Goal: Navigation & Orientation: Find specific page/section

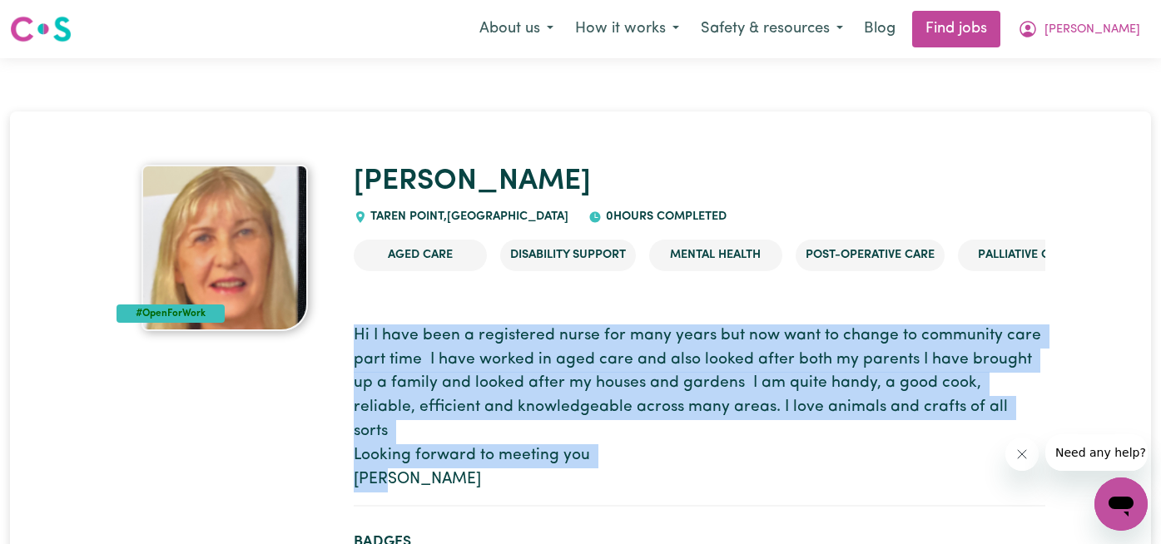
drag, startPoint x: 354, startPoint y: 334, endPoint x: 437, endPoint y: 451, distance: 143.9
click at [437, 451] on p "Hi I have been a registered nurse for many years but now want to change to comm…" at bounding box center [700, 409] width 692 height 168
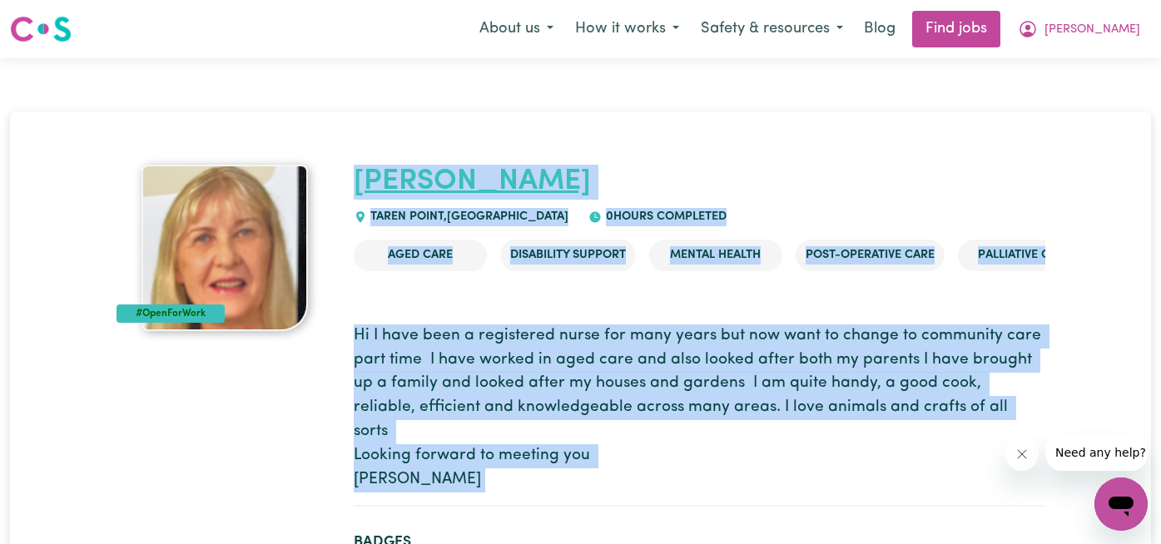
drag, startPoint x: 437, startPoint y: 451, endPoint x: 378, endPoint y: 173, distance: 284.2
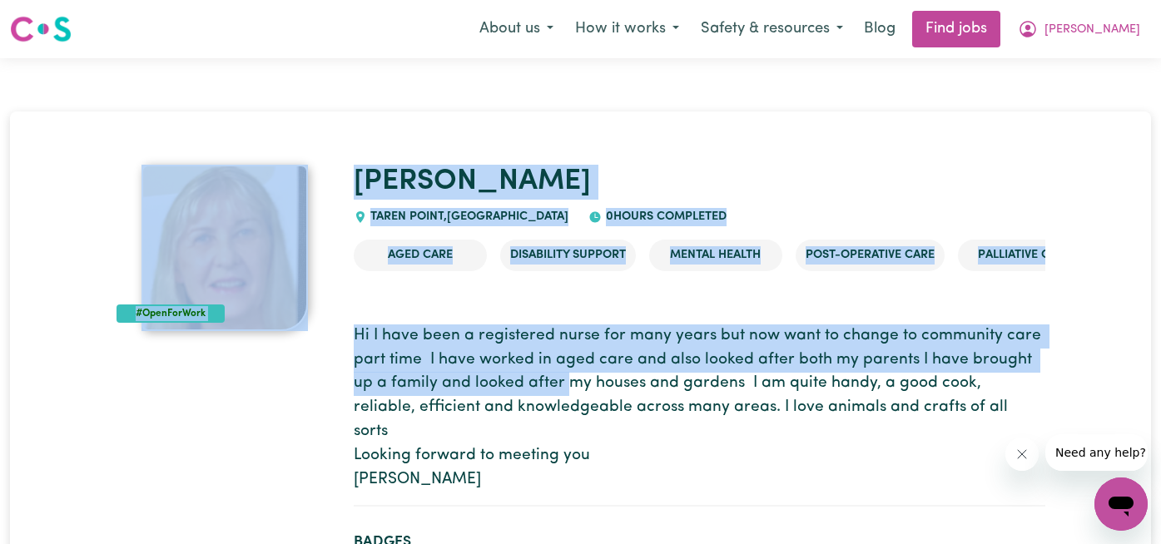
drag, startPoint x: 324, startPoint y: 147, endPoint x: 534, endPoint y: 410, distance: 336.3
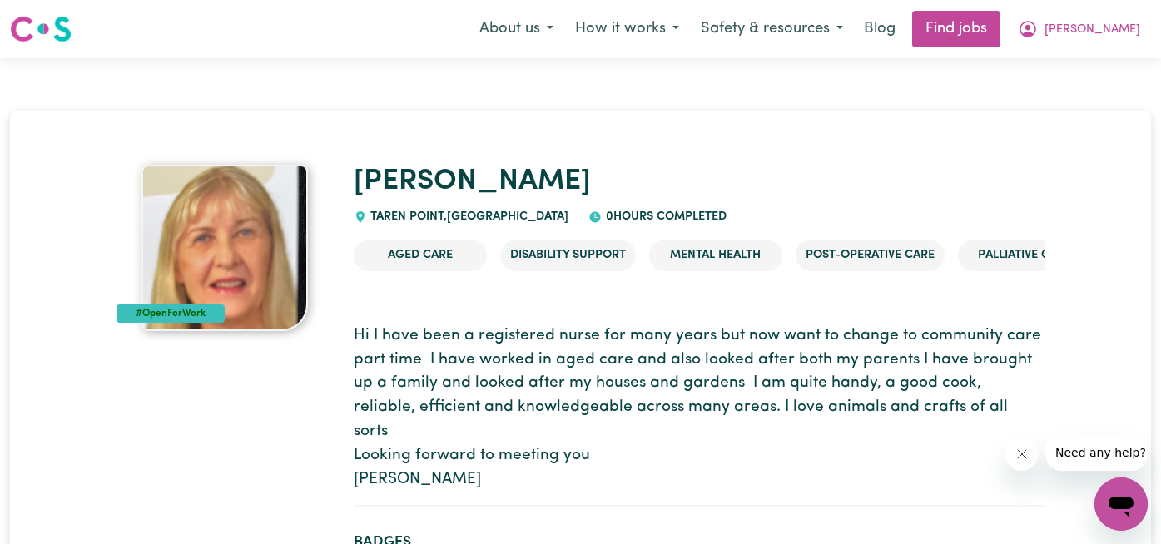
click at [433, 458] on p "Hi I have been a registered nurse for many years but now want to change to comm…" at bounding box center [700, 409] width 692 height 168
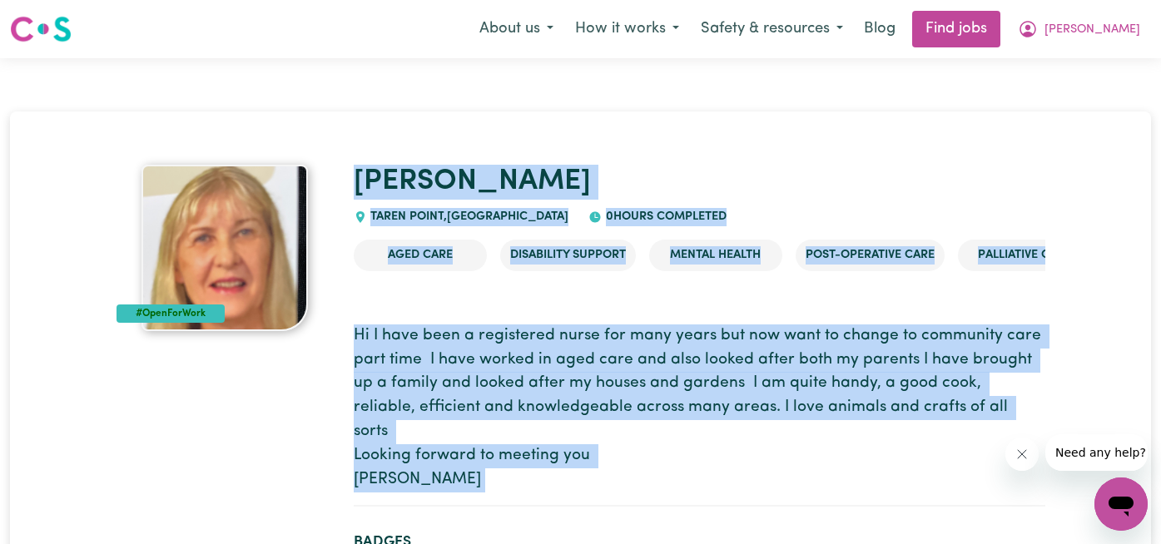
drag, startPoint x: 432, startPoint y: 458, endPoint x: 429, endPoint y: 141, distance: 317.1
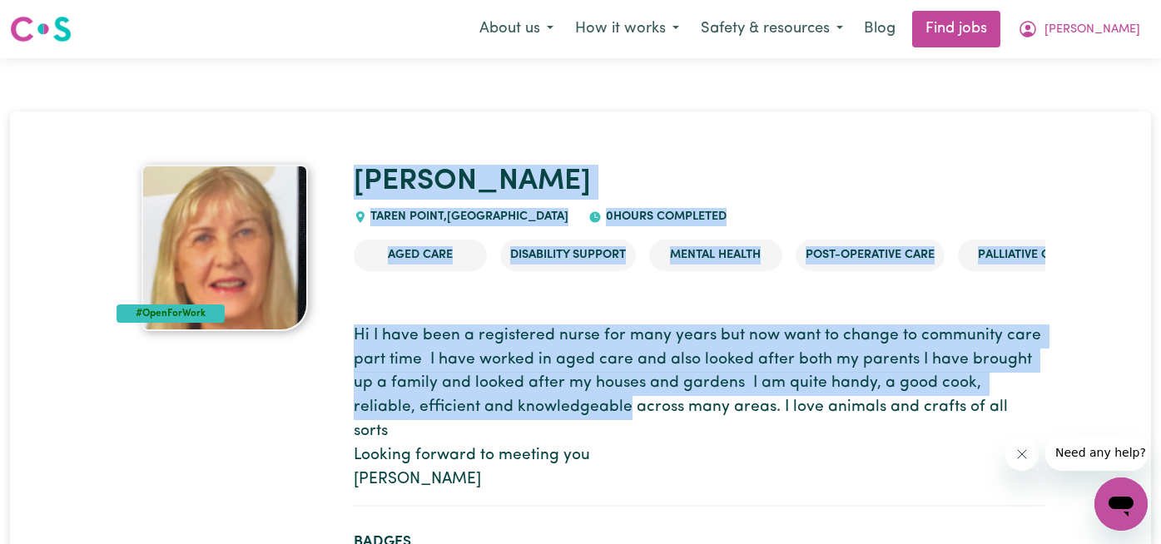
drag, startPoint x: 367, startPoint y: 117, endPoint x: 484, endPoint y: 514, distance: 413.0
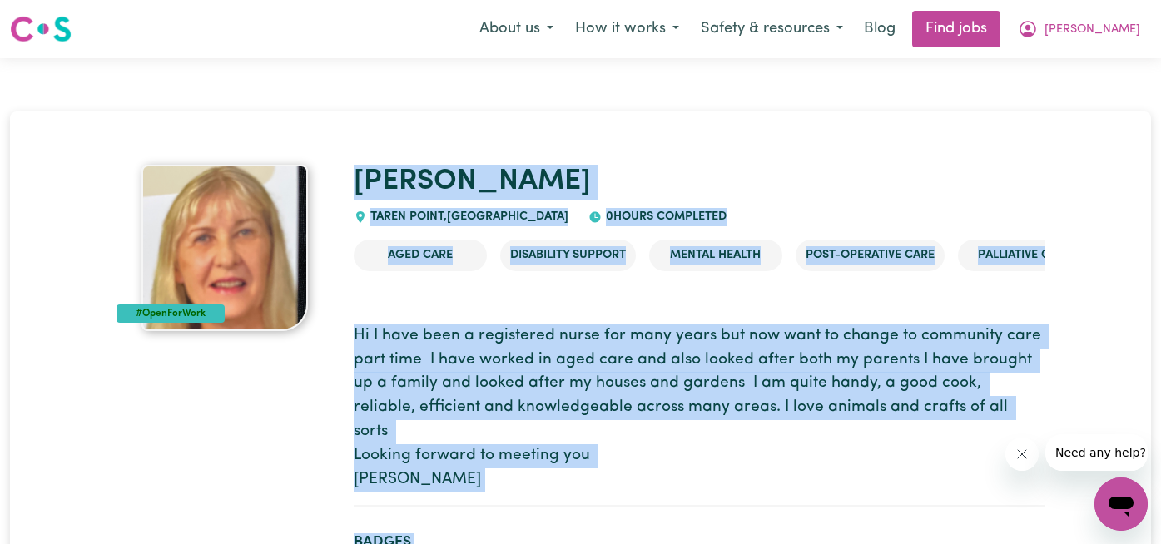
click at [414, 463] on p "Hi I have been a registered nurse for many years but now want to change to comm…" at bounding box center [700, 409] width 692 height 168
drag, startPoint x: 414, startPoint y: 464, endPoint x: 375, endPoint y: 155, distance: 311.3
click at [395, 448] on p "Hi I have been a registered nurse for many years but now want to change to comm…" at bounding box center [700, 409] width 692 height 168
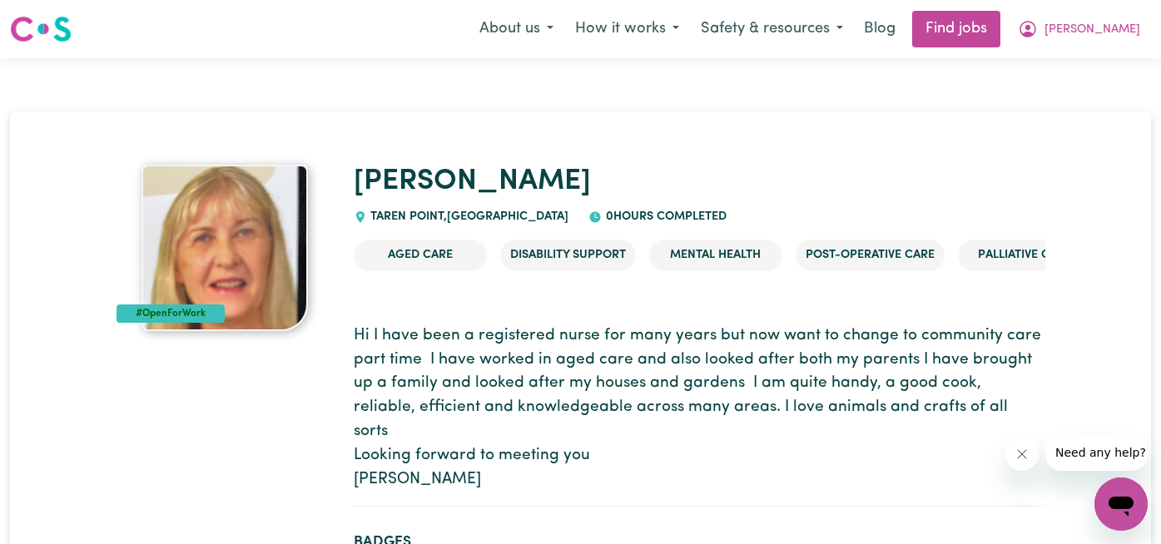
drag, startPoint x: 394, startPoint y: 454, endPoint x: 471, endPoint y: 458, distance: 77.5
click at [471, 458] on p "Hi I have been a registered nurse for many years but now want to change to comm…" at bounding box center [700, 409] width 692 height 168
drag, startPoint x: 471, startPoint y: 458, endPoint x: 523, endPoint y: 454, distance: 51.7
click at [523, 454] on p "Hi I have been a registered nurse for many years but now want to change to comm…" at bounding box center [700, 409] width 692 height 168
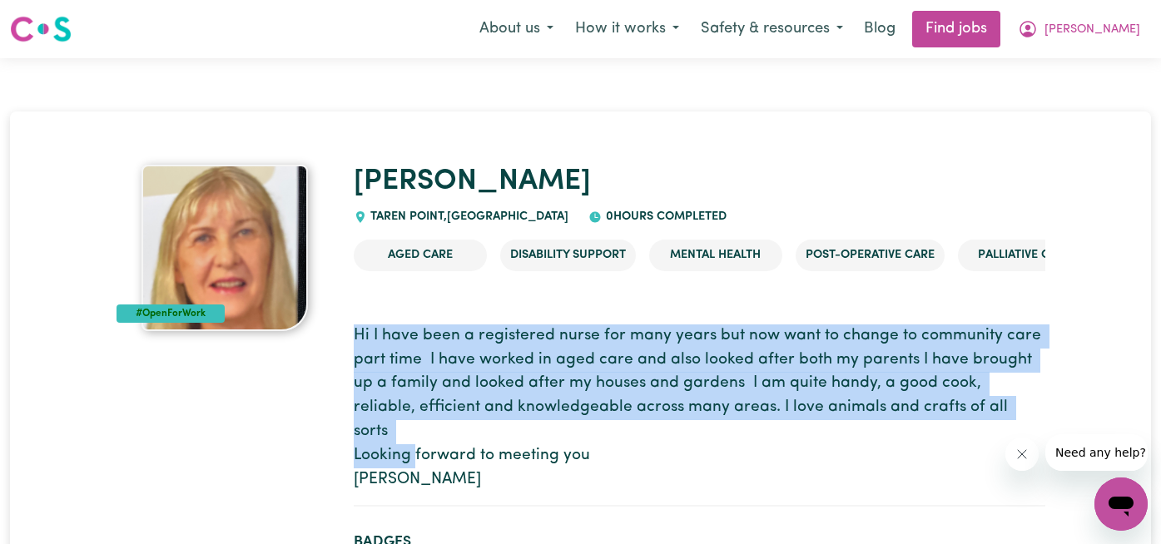
drag, startPoint x: 350, startPoint y: 338, endPoint x: 429, endPoint y: 464, distance: 148.5
click at [429, 464] on p "Hi I have been a registered nurse for many years but now want to change to comm…" at bounding box center [700, 409] width 692 height 168
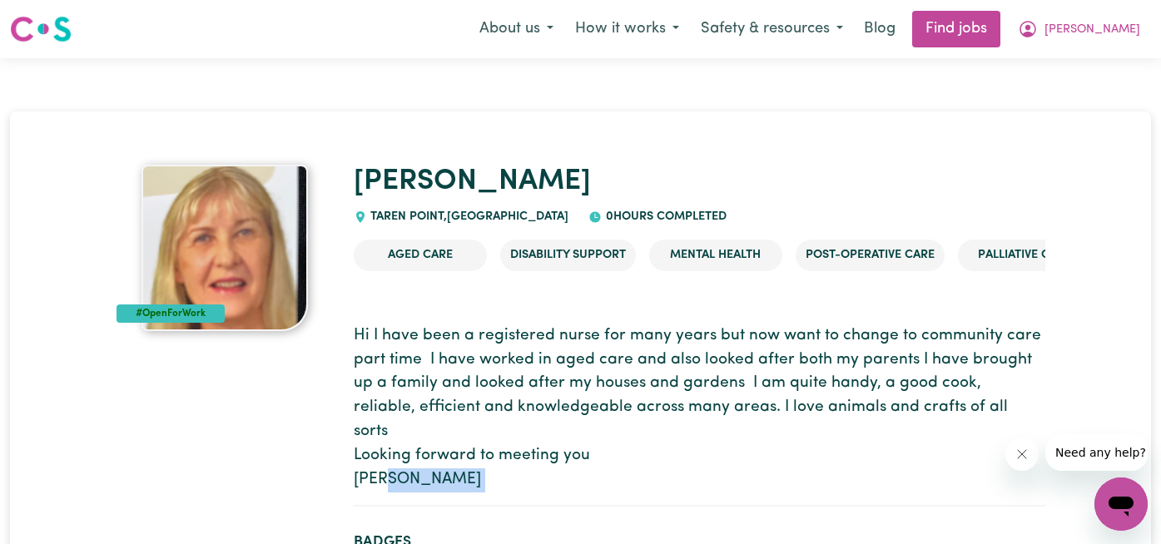
drag, startPoint x: 429, startPoint y: 464, endPoint x: 485, endPoint y: 459, distance: 56.0
click at [485, 459] on p "Hi I have been a registered nurse for many years but now want to change to comm…" at bounding box center [700, 409] width 692 height 168
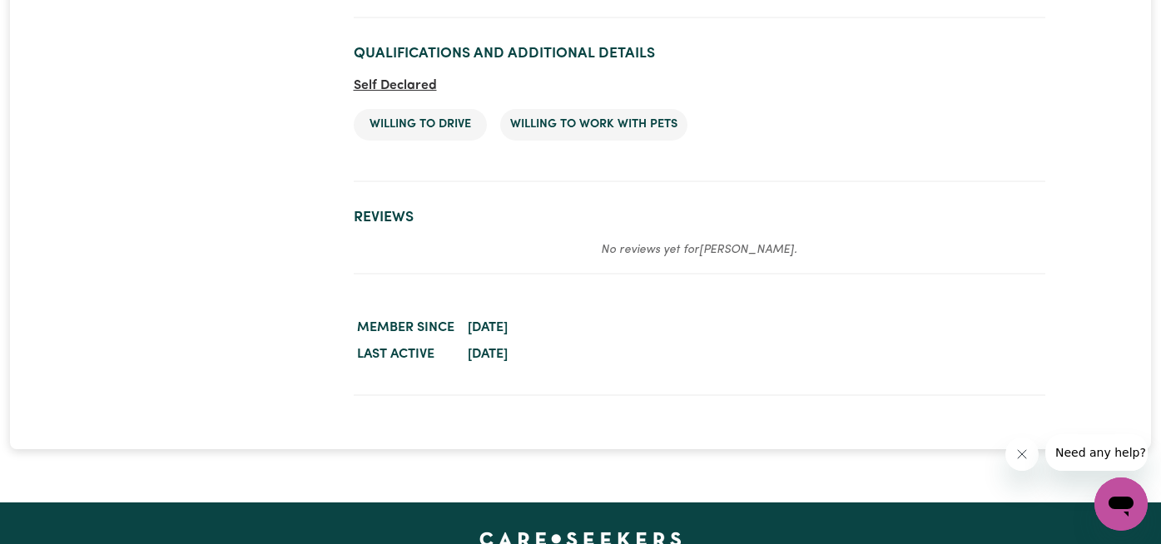
scroll to position [2794, 0]
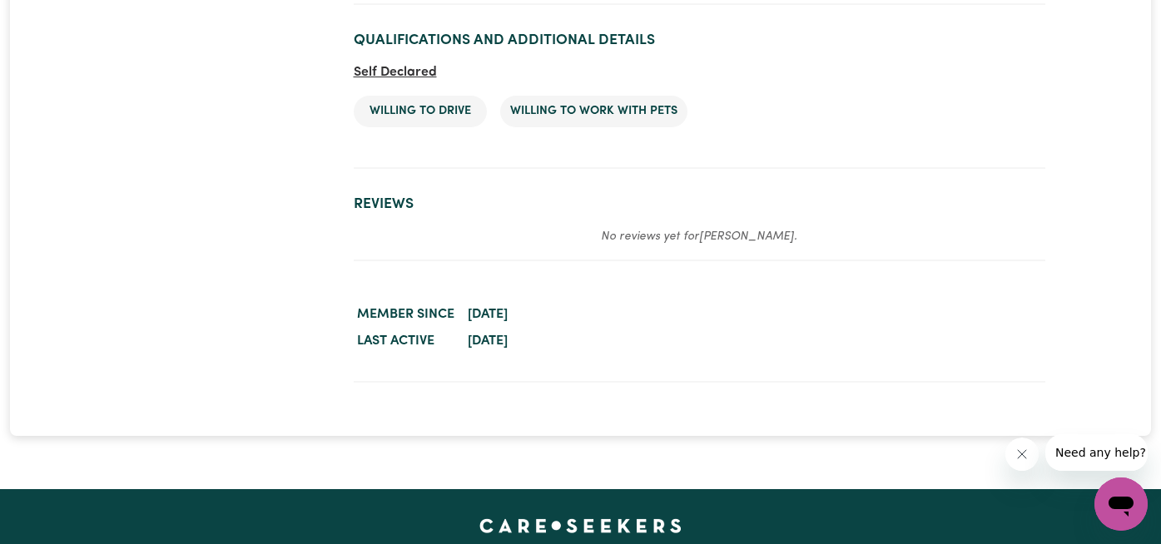
drag, startPoint x: 590, startPoint y: 332, endPoint x: 360, endPoint y: -93, distance: 483.8
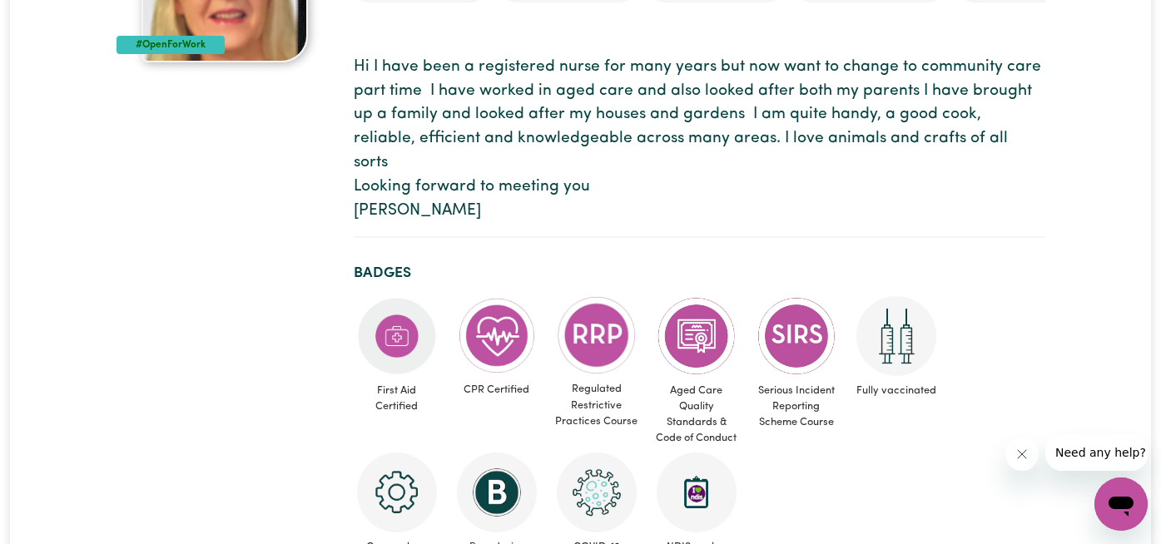
scroll to position [0, 0]
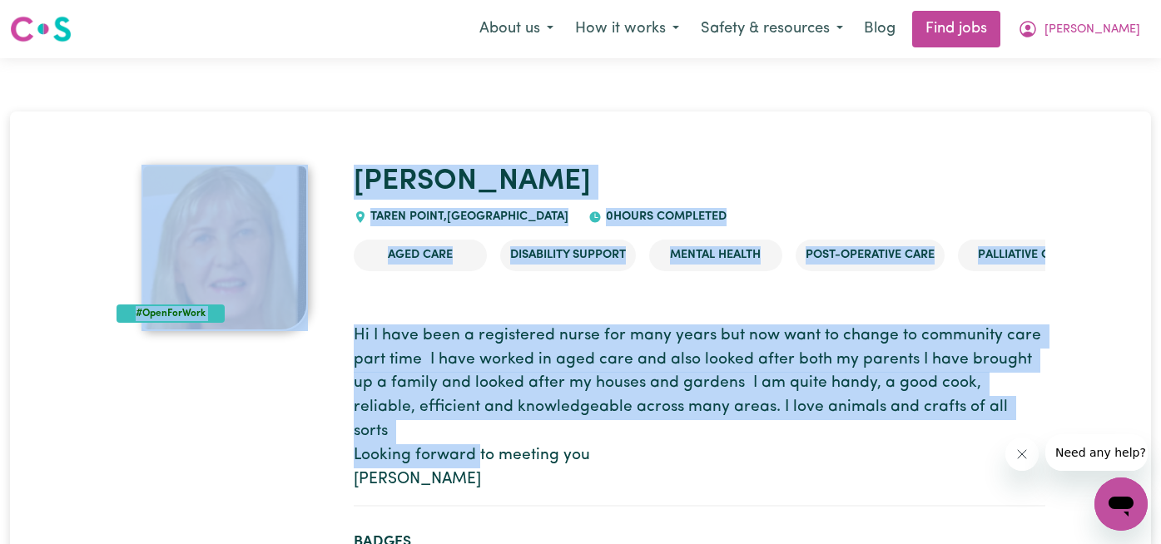
drag, startPoint x: 335, startPoint y: 179, endPoint x: 512, endPoint y: 536, distance: 398.7
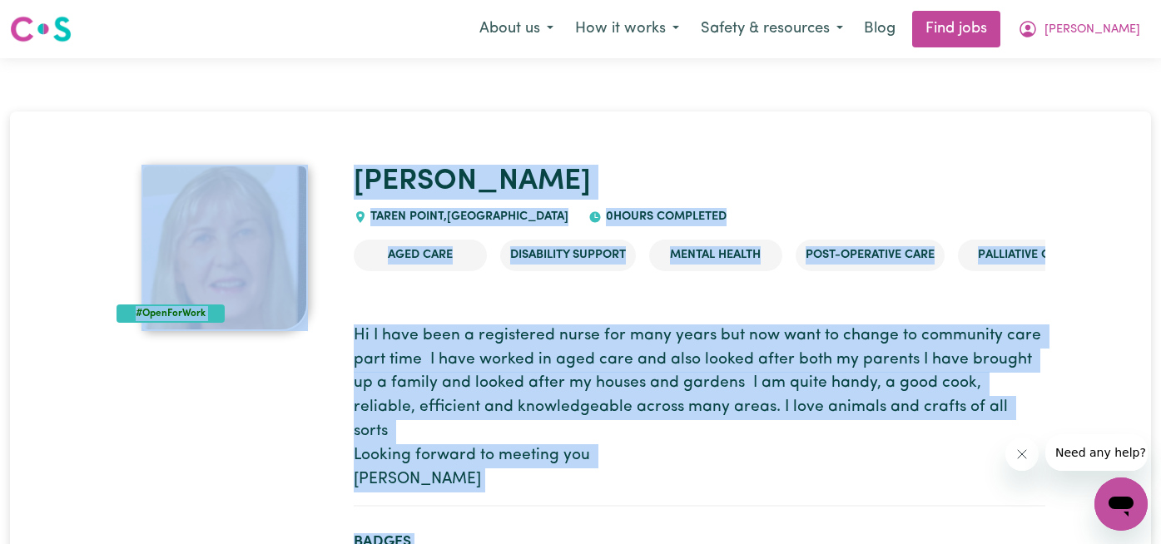
click at [481, 481] on section "Hi I have been a registered nurse for many years but now want to change to comm…" at bounding box center [700, 409] width 692 height 196
drag, startPoint x: 338, startPoint y: 179, endPoint x: 435, endPoint y: 459, distance: 296.1
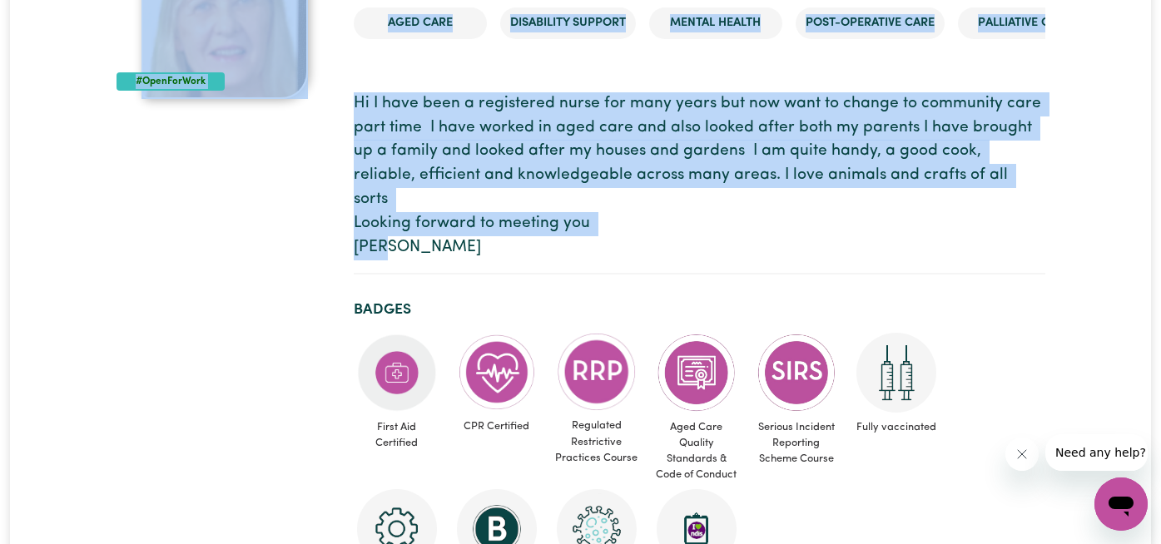
scroll to position [236, 0]
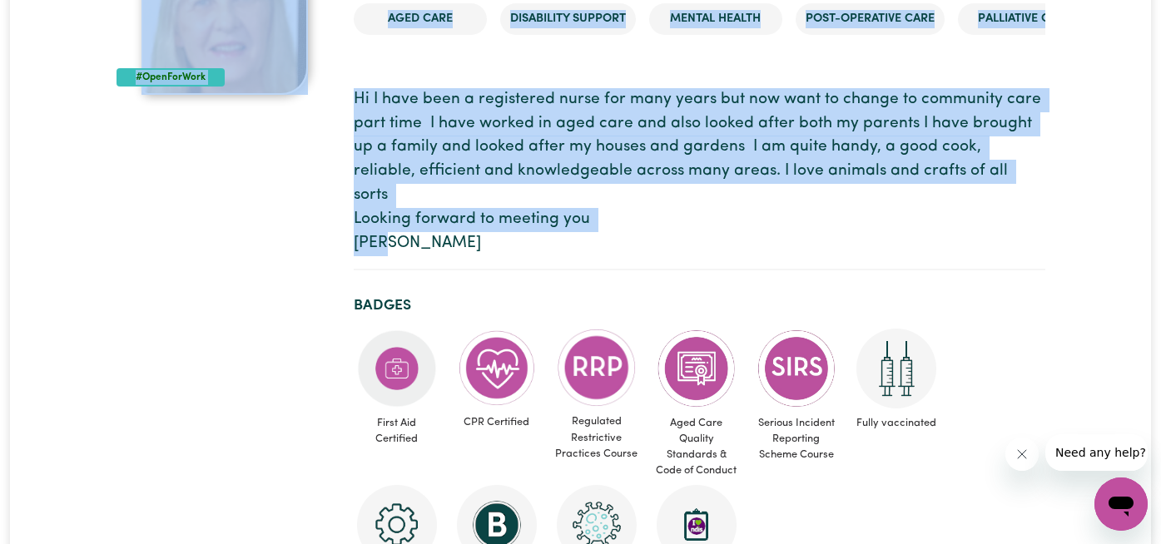
click at [426, 236] on section "Hi I have been a registered nurse for many years but now want to change to comm…" at bounding box center [700, 173] width 692 height 196
drag, startPoint x: 426, startPoint y: 236, endPoint x: 338, endPoint y: 44, distance: 210.8
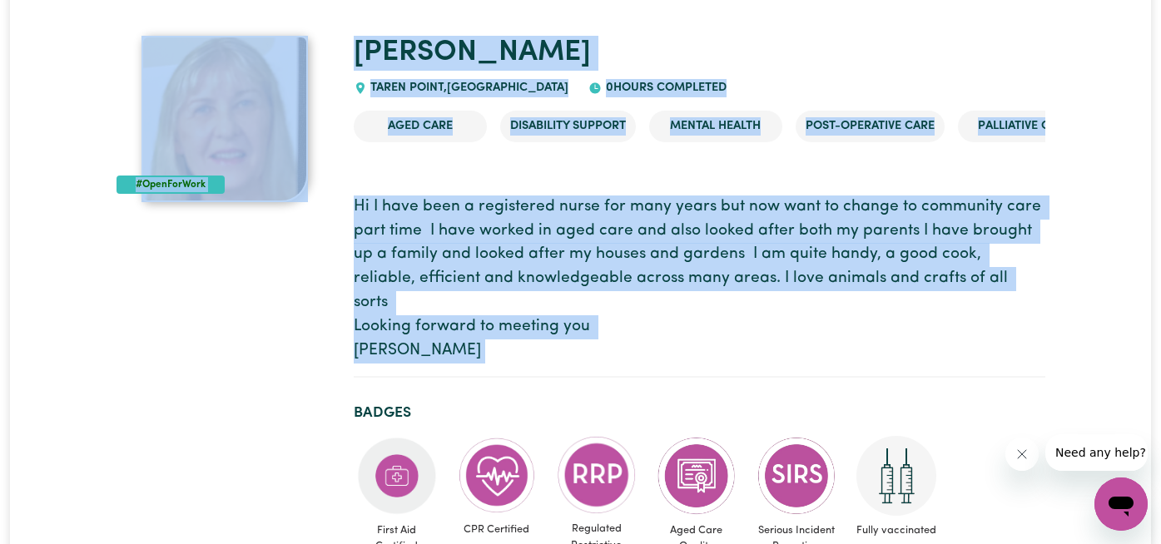
scroll to position [130, 0]
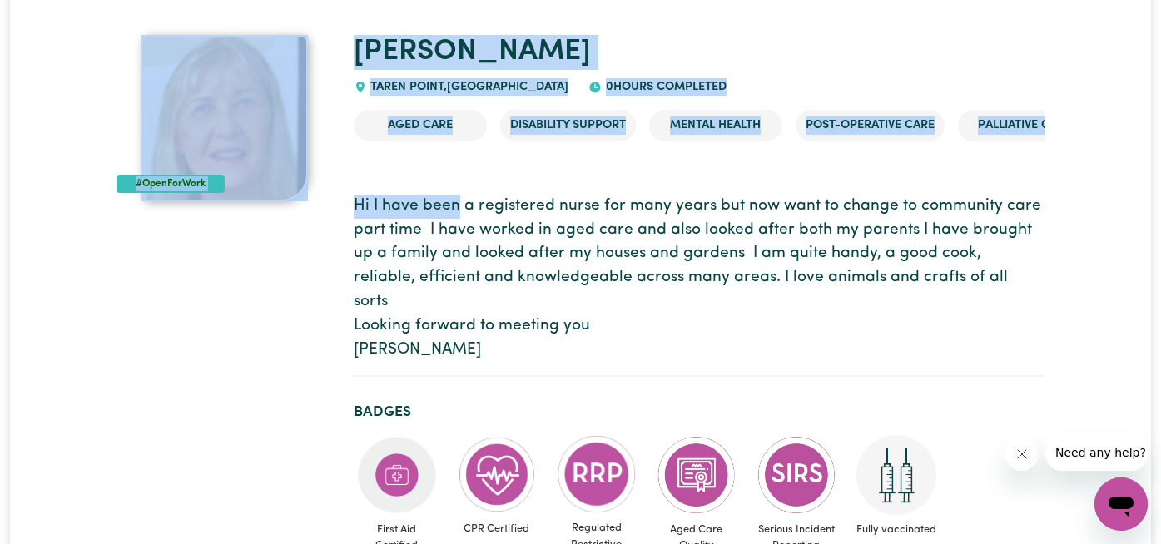
drag, startPoint x: 339, startPoint y: 34, endPoint x: 483, endPoint y: 330, distance: 329.5
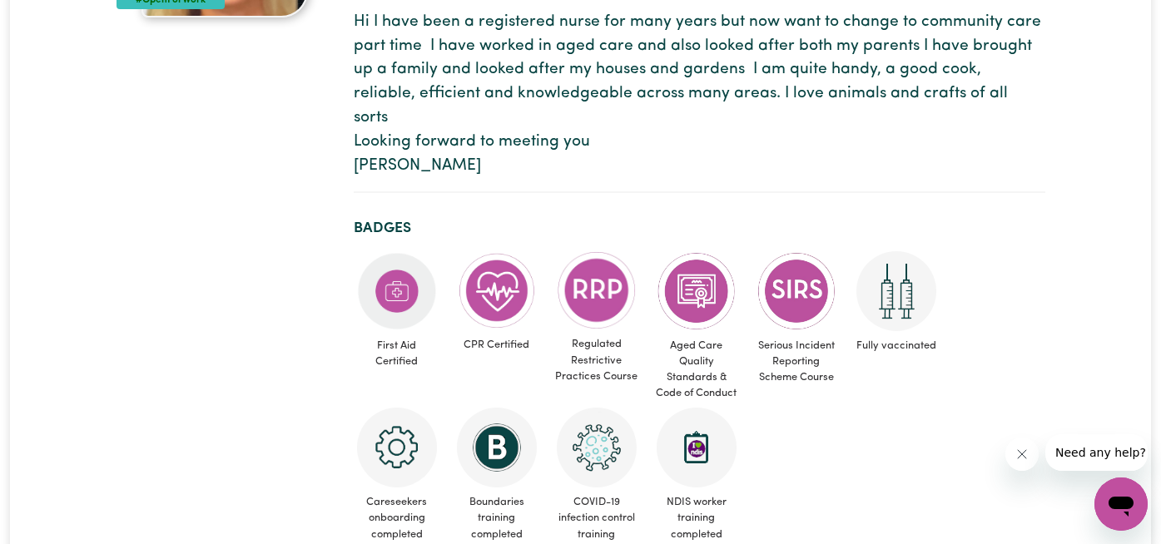
scroll to position [0, 0]
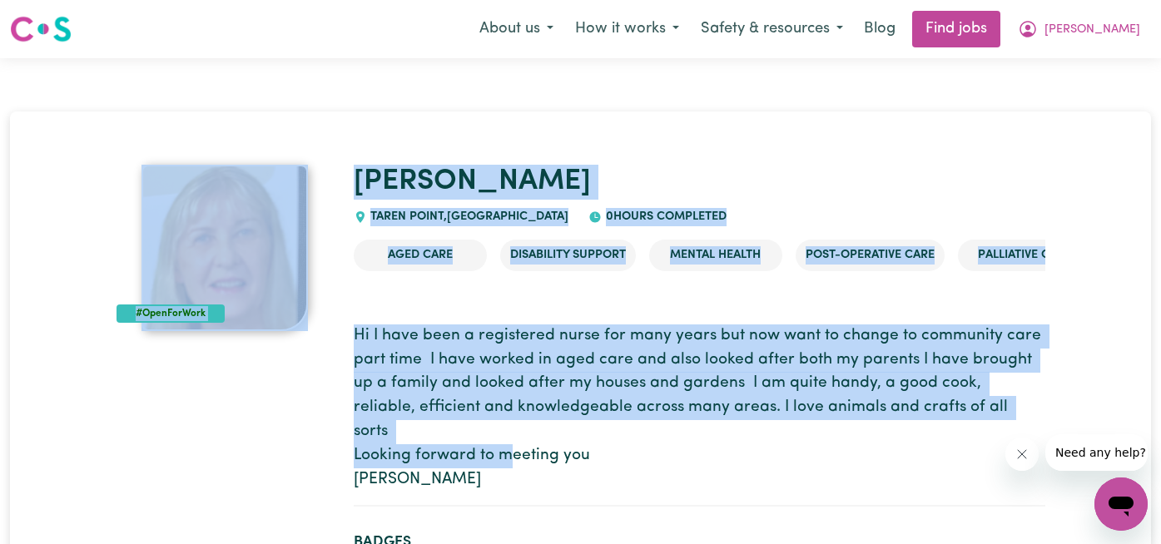
drag, startPoint x: 337, startPoint y: 132, endPoint x: 512, endPoint y: 484, distance: 393.8
click at [510, 476] on section "Hi I have been a registered nurse for many years but now want to change to comm…" at bounding box center [700, 409] width 692 height 196
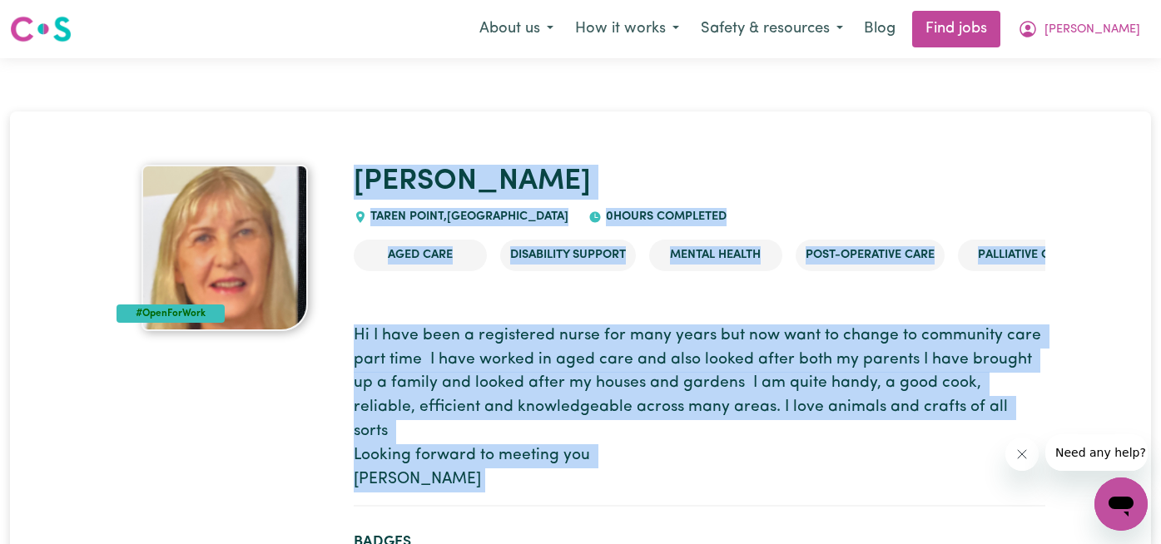
drag, startPoint x: 509, startPoint y: 476, endPoint x: 498, endPoint y: 139, distance: 337.3
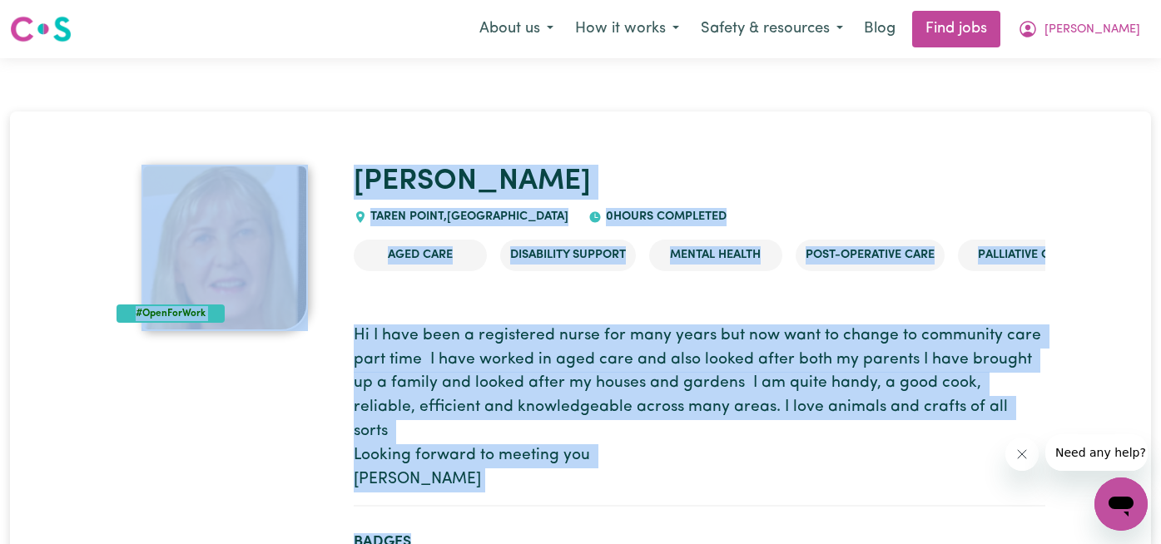
drag, startPoint x: 342, startPoint y: 119, endPoint x: 613, endPoint y: 504, distance: 471.3
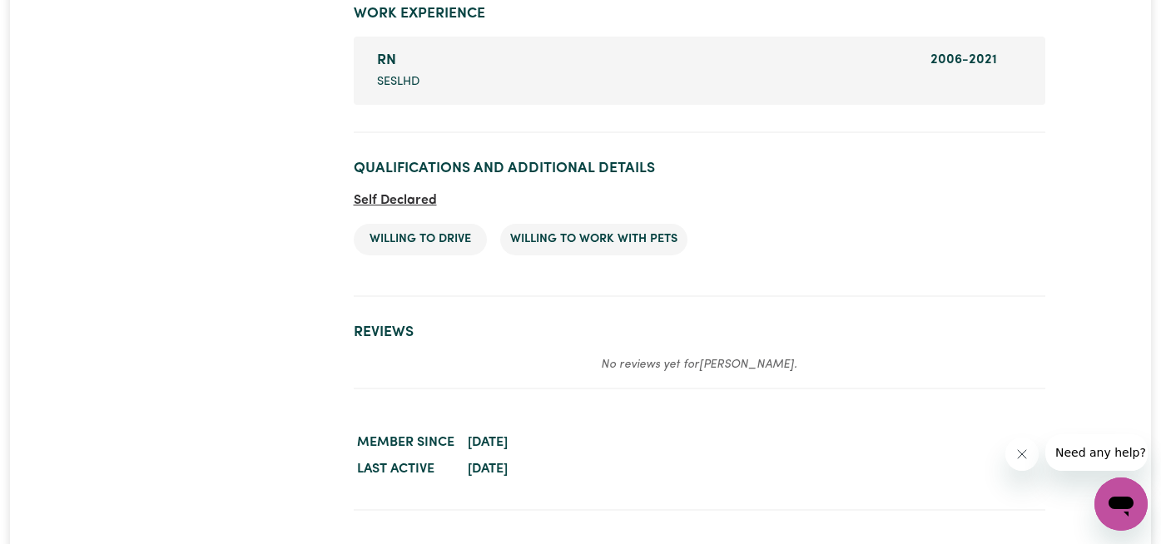
scroll to position [2616, 0]
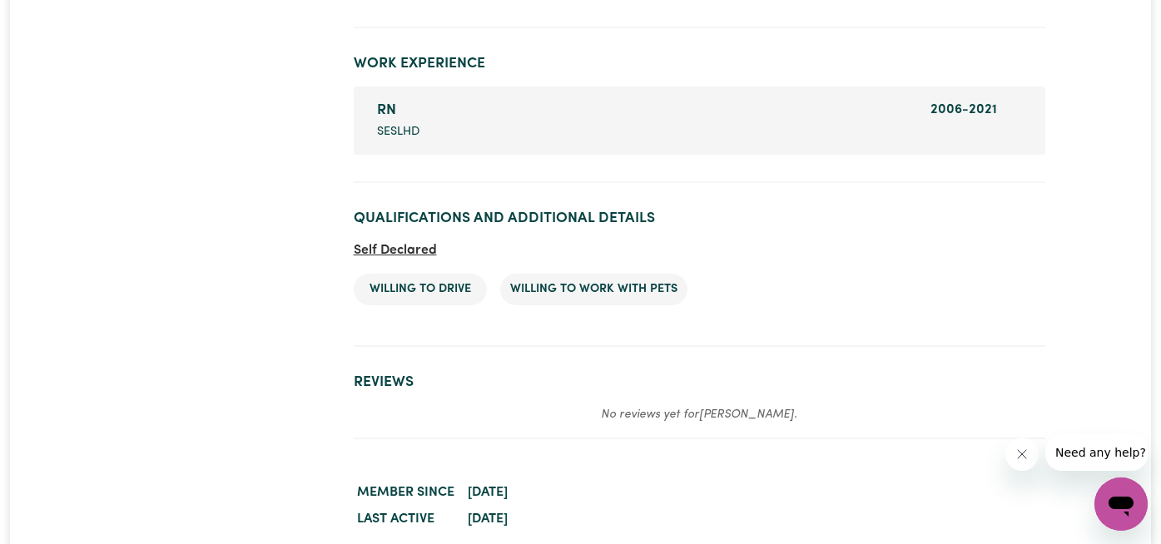
drag, startPoint x: 564, startPoint y: 499, endPoint x: 299, endPoint y: 339, distance: 310.3
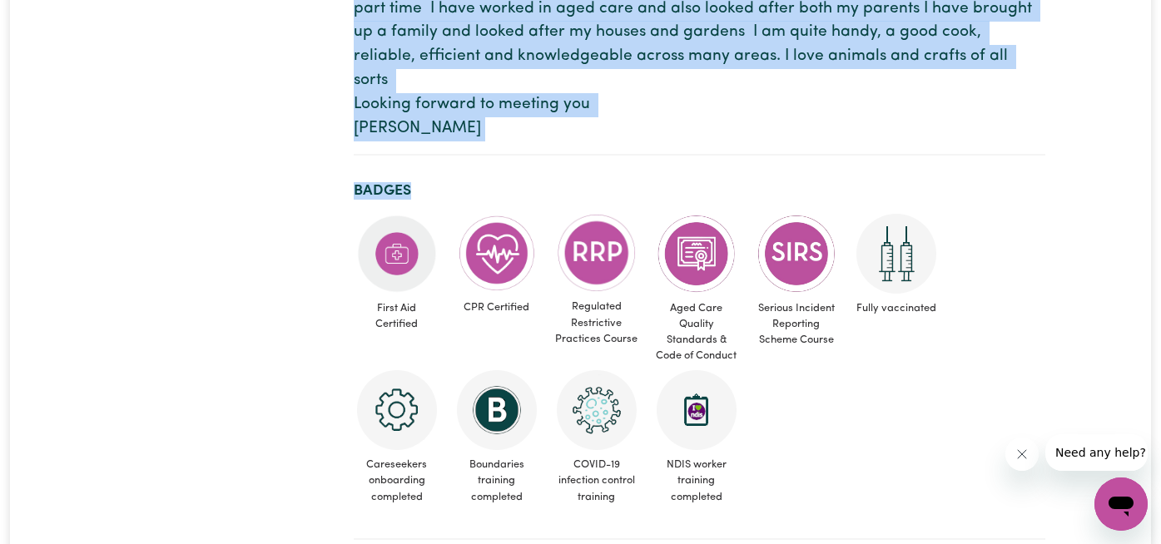
scroll to position [0, 0]
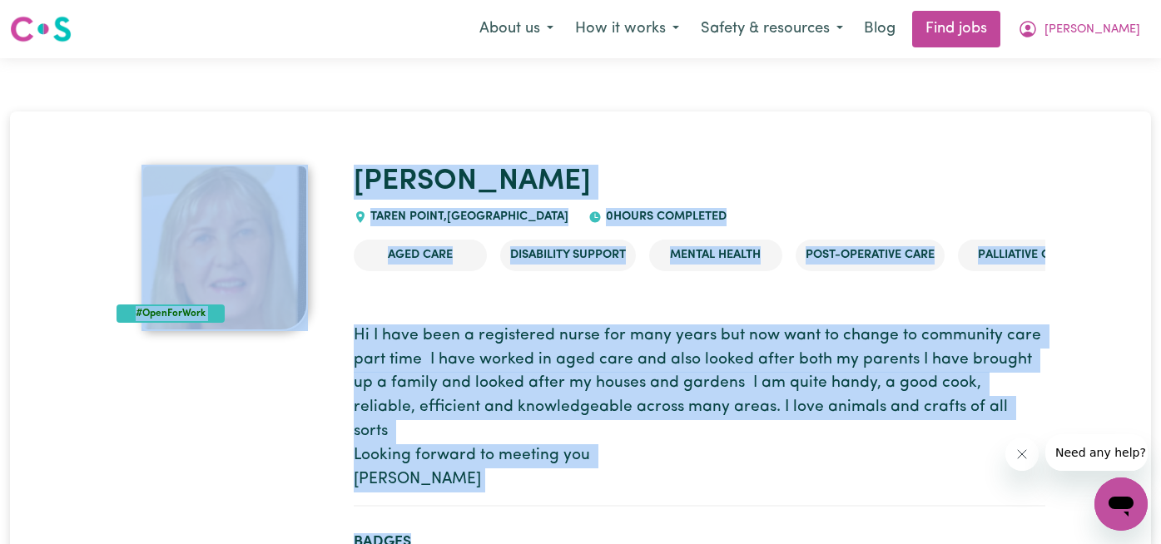
click at [331, 166] on div "#OpenForWork" at bounding box center [225, 248] width 217 height 166
click at [413, 312] on section "Hi I have been a registered nurse for many years but now want to change to comm…" at bounding box center [700, 409] width 692 height 196
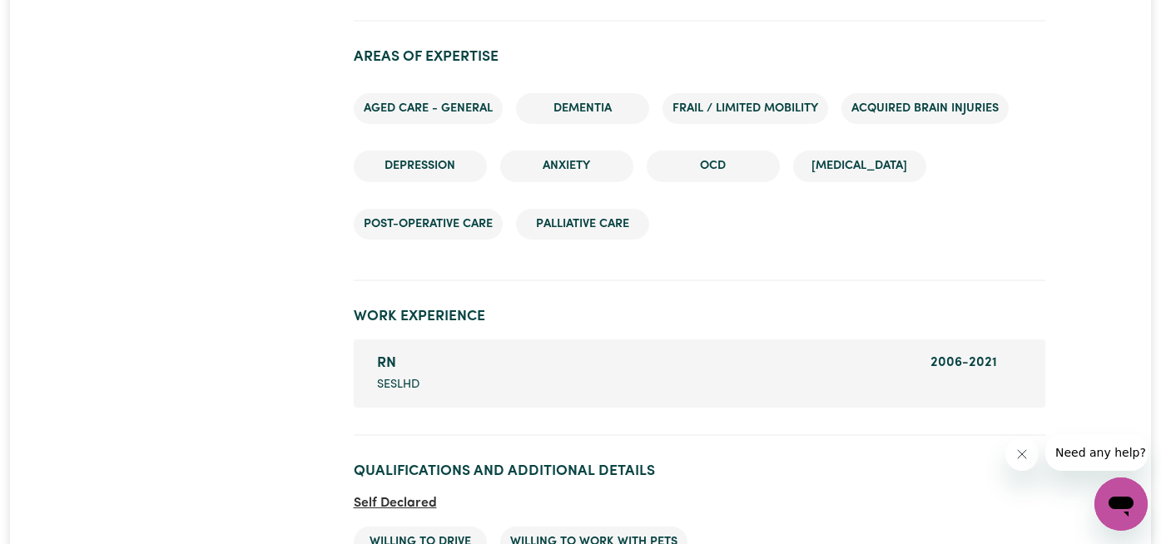
scroll to position [2423, 0]
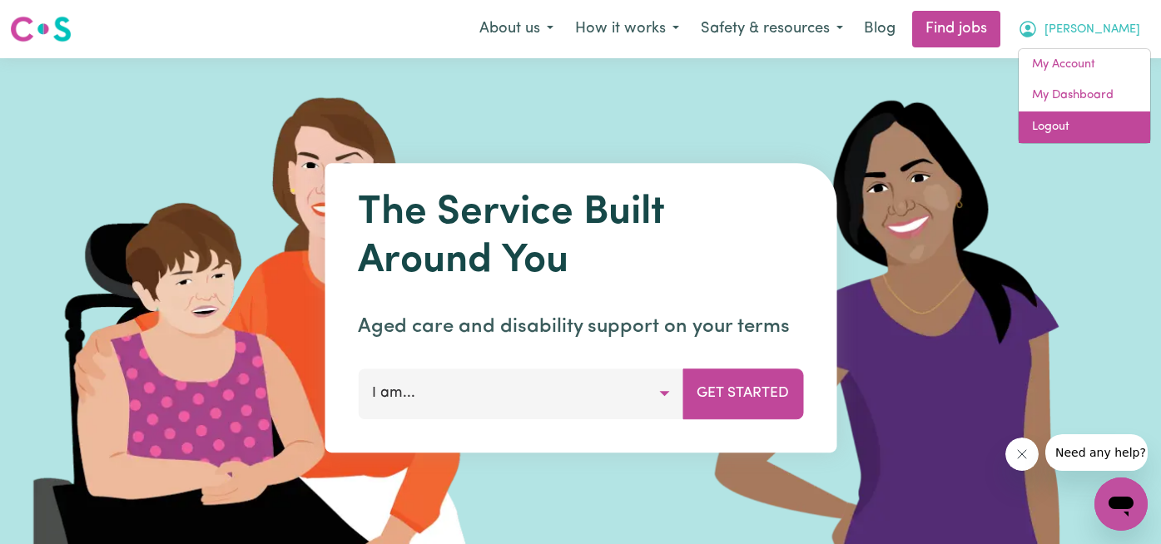
click at [1105, 114] on link "Logout" at bounding box center [1085, 128] width 132 height 32
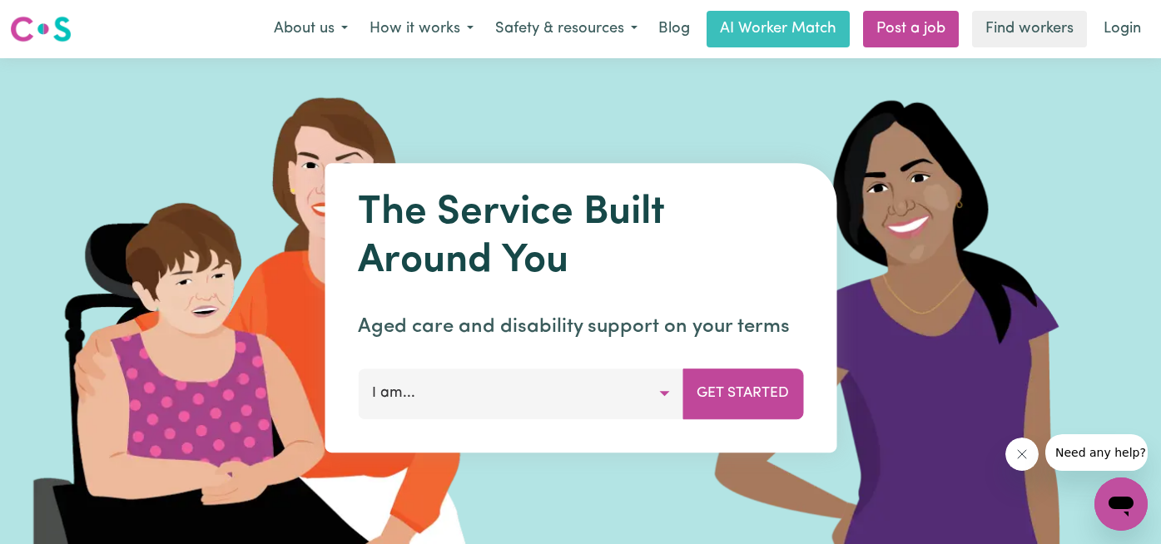
click at [247, 119] on img at bounding box center [248, 307] width 496 height 499
click at [1126, 31] on link "Login" at bounding box center [1122, 29] width 57 height 37
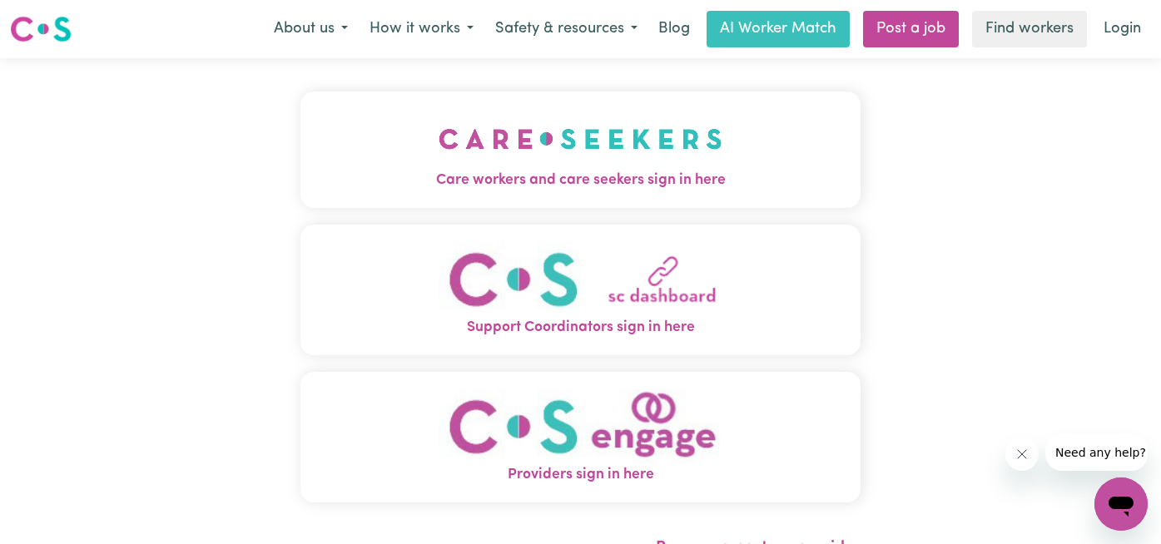
click at [438, 170] on span "Care workers and care seekers sign in here" at bounding box center [580, 181] width 561 height 22
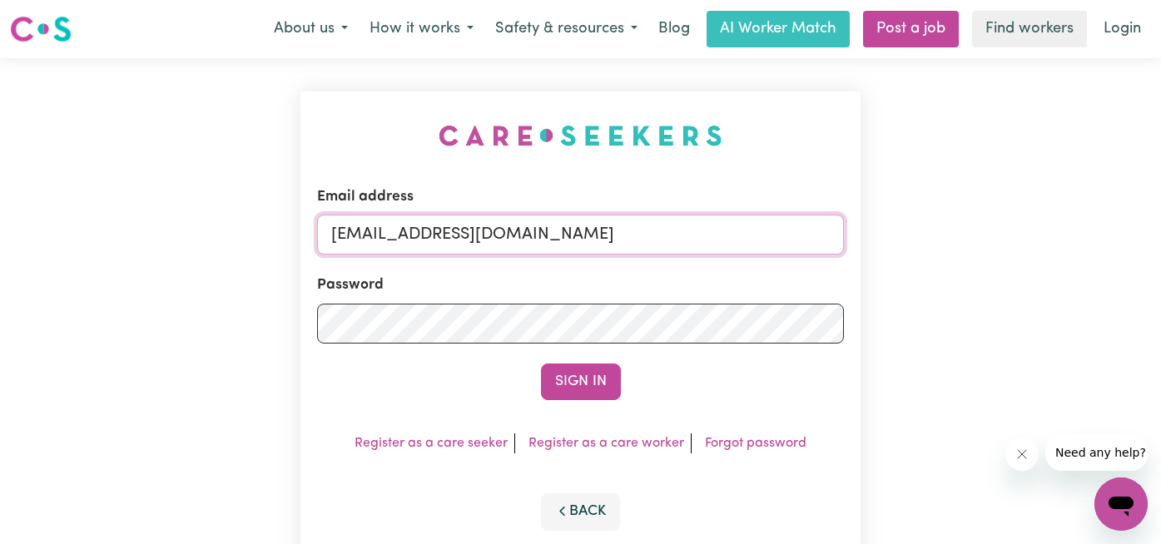
drag, startPoint x: 563, startPoint y: 227, endPoint x: 156, endPoint y: 221, distance: 406.2
click at [156, 221] on div "Email address [EMAIL_ADDRESS][DOMAIN_NAME] Password Sign In Register as a care …" at bounding box center [580, 327] width 1161 height 539
paste input "[PERSON_NAME][EMAIL_ADDRESS][PERSON_NAME][DOMAIN_NAME]"
type input "superuser~[PERSON_NAME][EMAIL_ADDRESS][PERSON_NAME][DOMAIN_NAME]"
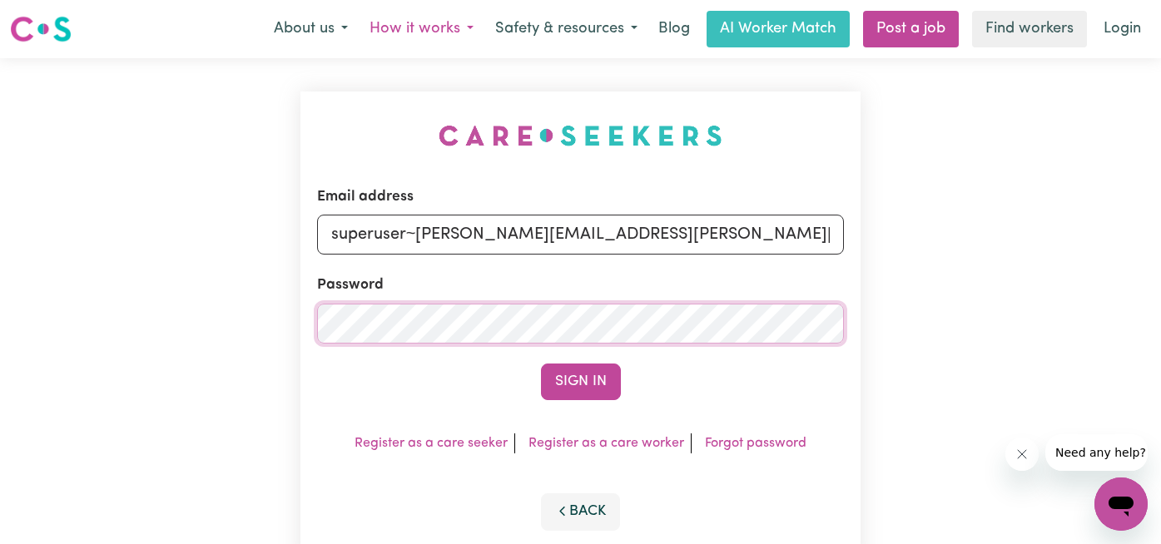
click at [541, 364] on button "Sign In" at bounding box center [581, 382] width 80 height 37
